Goal: Check status: Check status

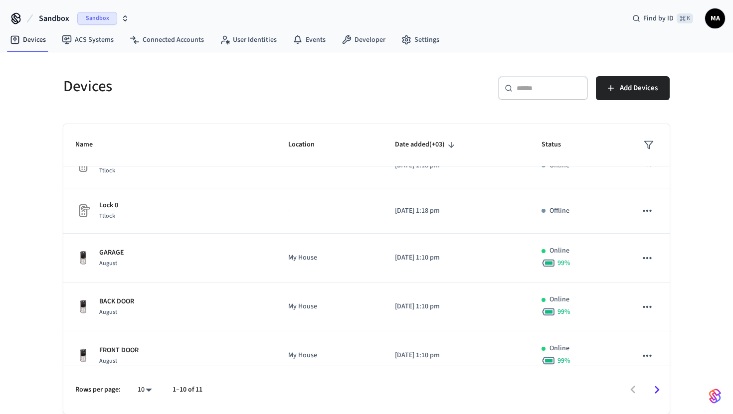
scroll to position [116, 0]
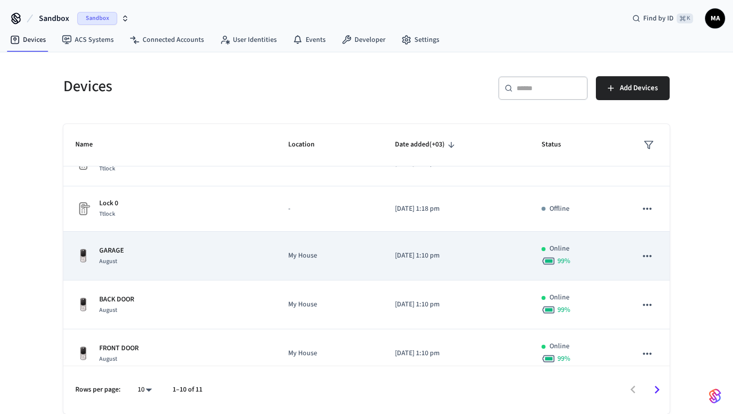
click at [188, 260] on div "GARAGE August" at bounding box center [169, 256] width 189 height 21
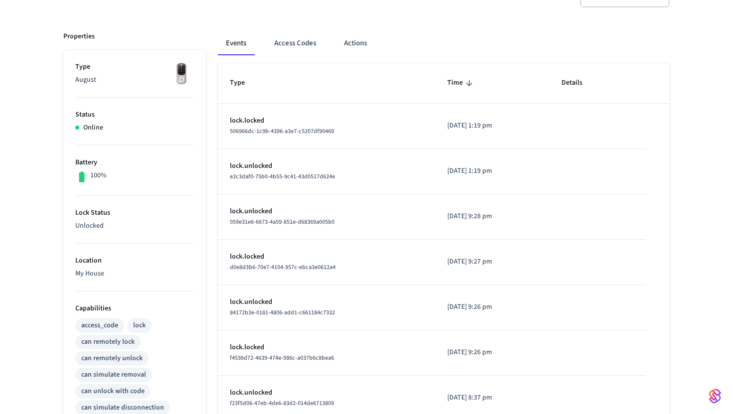
scroll to position [115, 0]
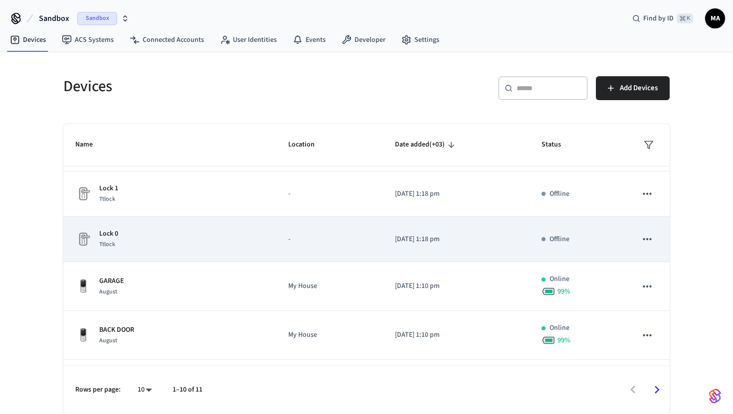
scroll to position [115, 0]
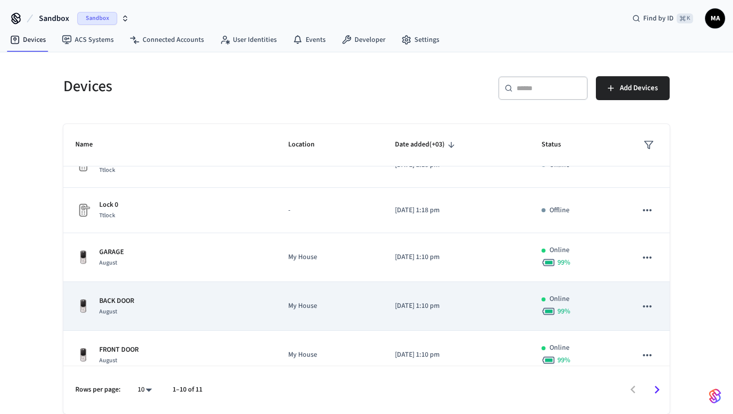
click at [223, 301] on div "BACK DOOR August" at bounding box center [169, 306] width 189 height 21
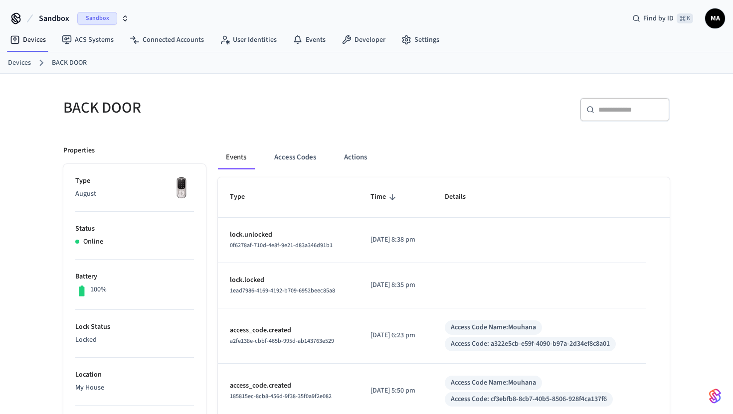
click at [462, 210] on th "Details" at bounding box center [539, 198] width 213 height 40
click at [340, 155] on button "Actions" at bounding box center [355, 158] width 39 height 24
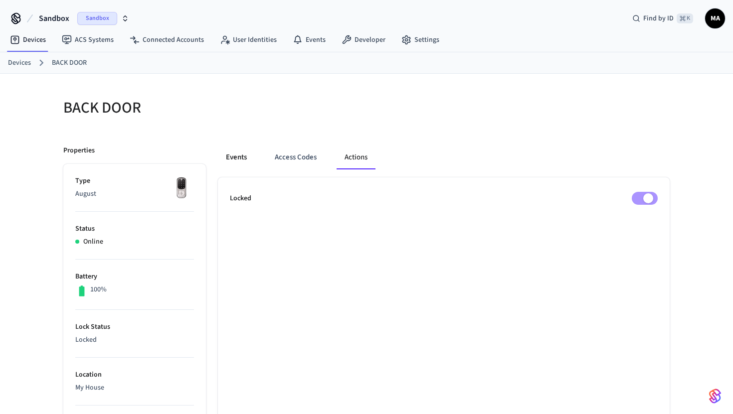
click at [248, 159] on button "Events" at bounding box center [236, 158] width 37 height 24
